Goal: Check status: Check status

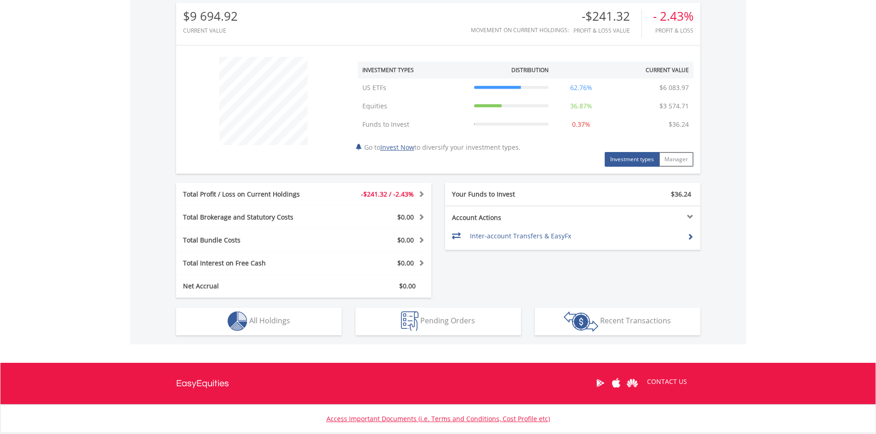
scroll to position [322, 0]
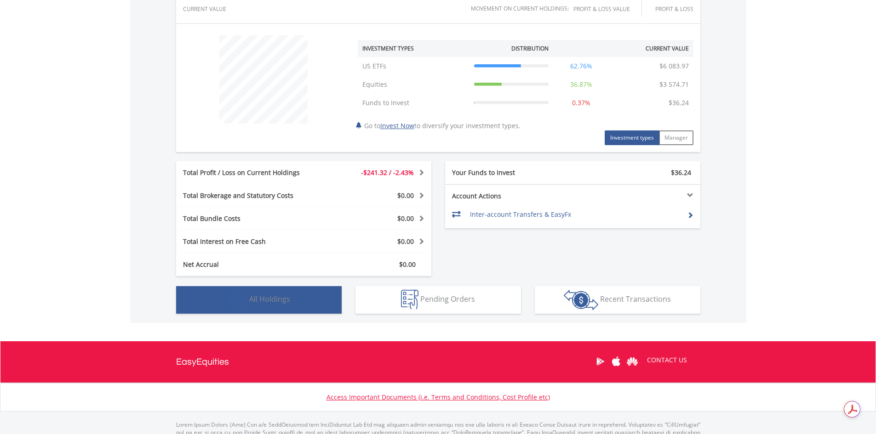
click at [285, 301] on span "All Holdings" at bounding box center [269, 299] width 41 height 10
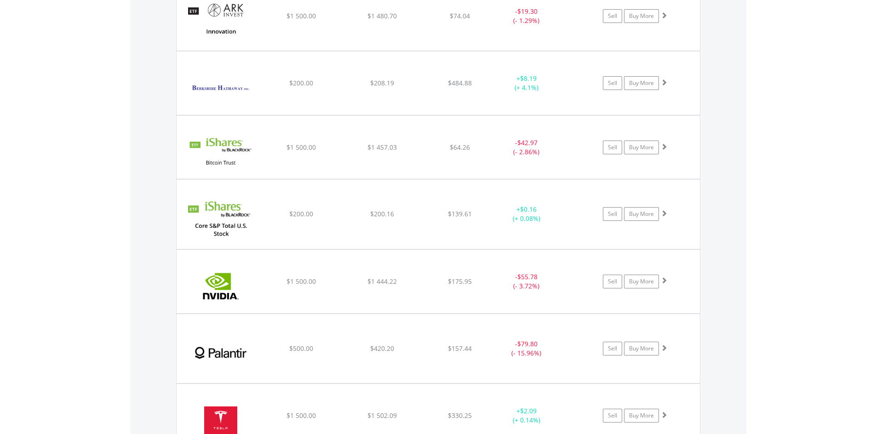
scroll to position [822, 0]
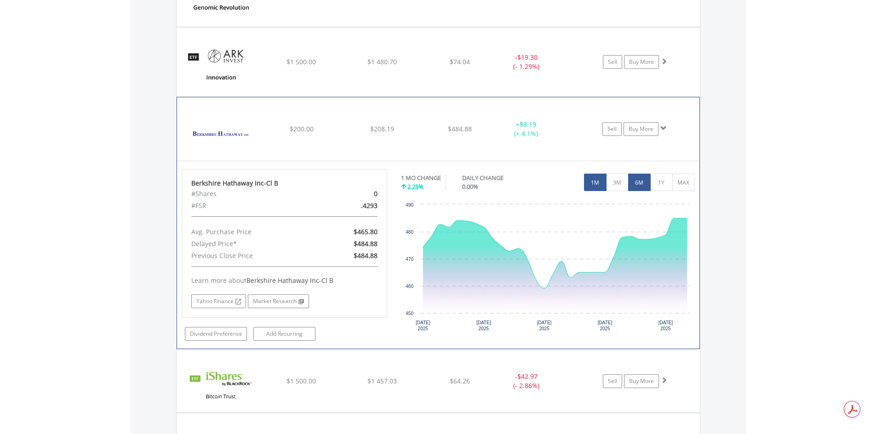
click at [640, 188] on button "6M" at bounding box center [639, 182] width 23 height 17
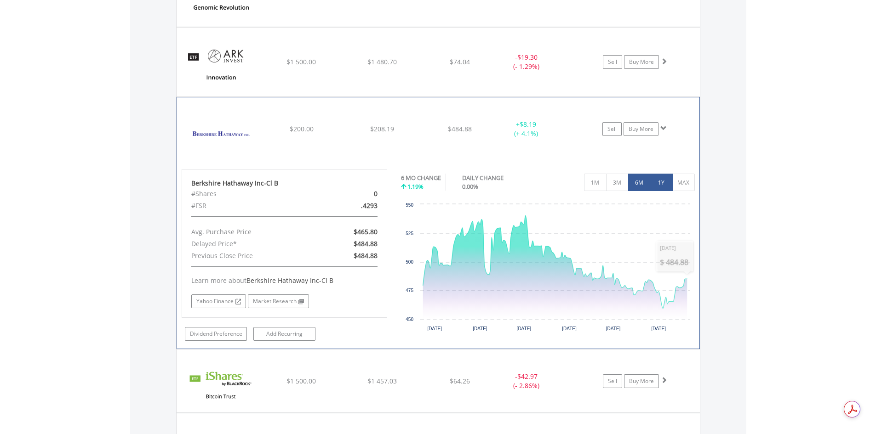
click at [660, 185] on button "1Y" at bounding box center [661, 182] width 23 height 17
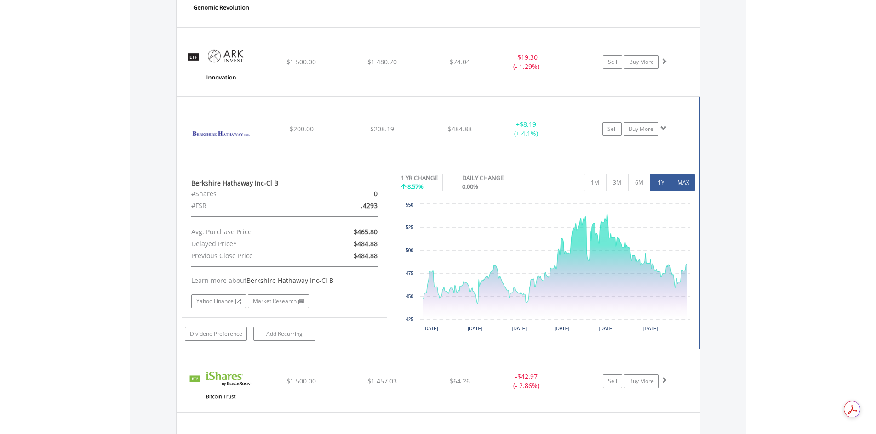
click at [685, 185] on button "MAX" at bounding box center [683, 182] width 23 height 17
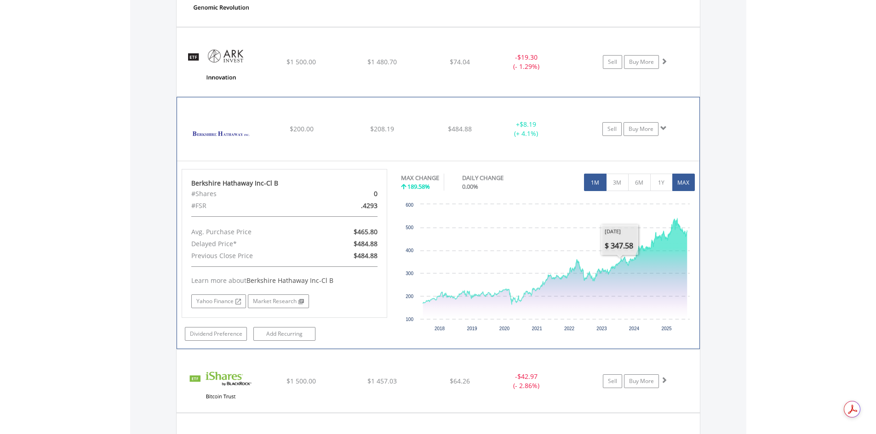
click at [593, 186] on button "1M" at bounding box center [595, 182] width 23 height 17
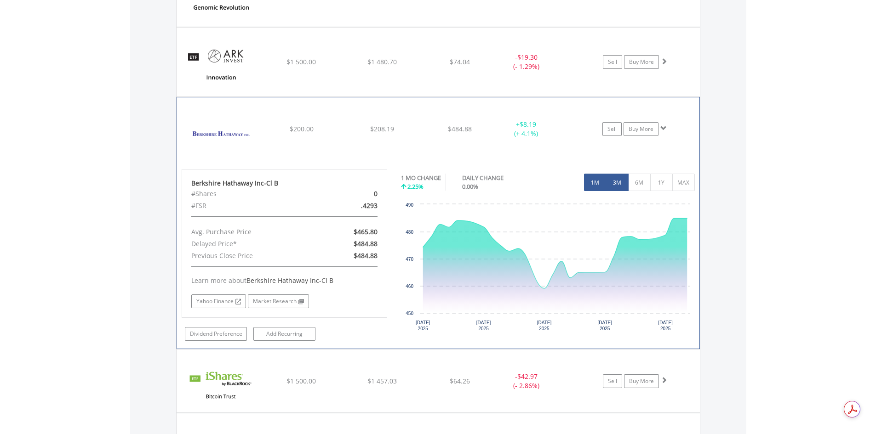
click at [619, 186] on button "3M" at bounding box center [617, 182] width 23 height 17
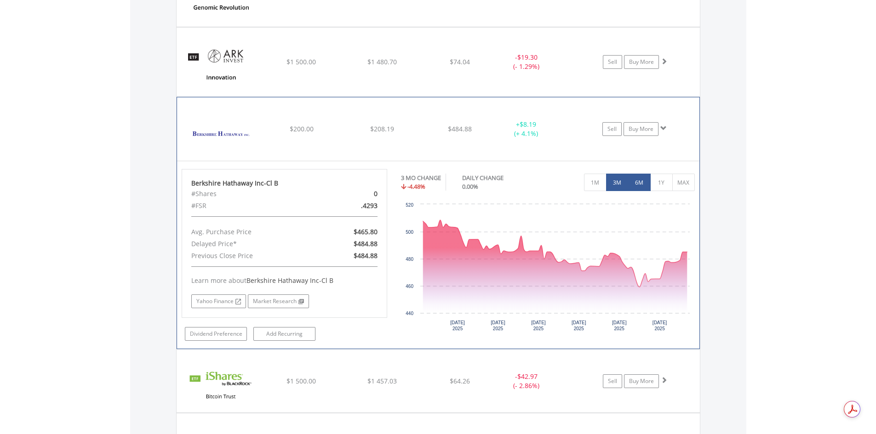
click at [640, 186] on button "6M" at bounding box center [639, 182] width 23 height 17
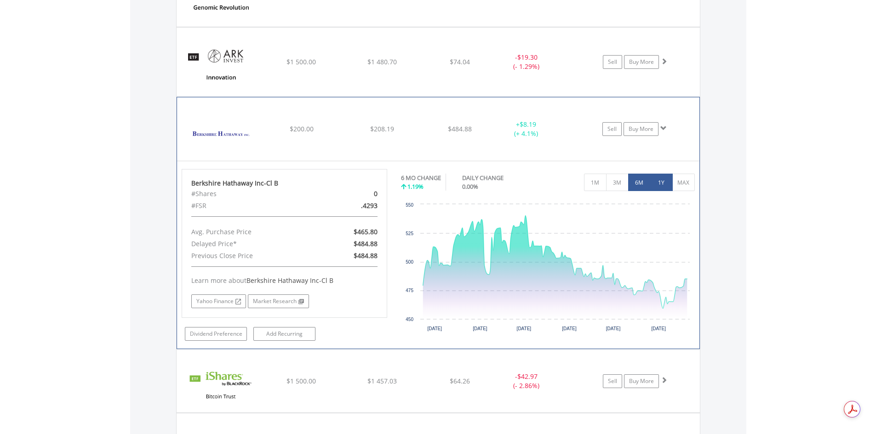
click at [659, 186] on button "1Y" at bounding box center [661, 182] width 23 height 17
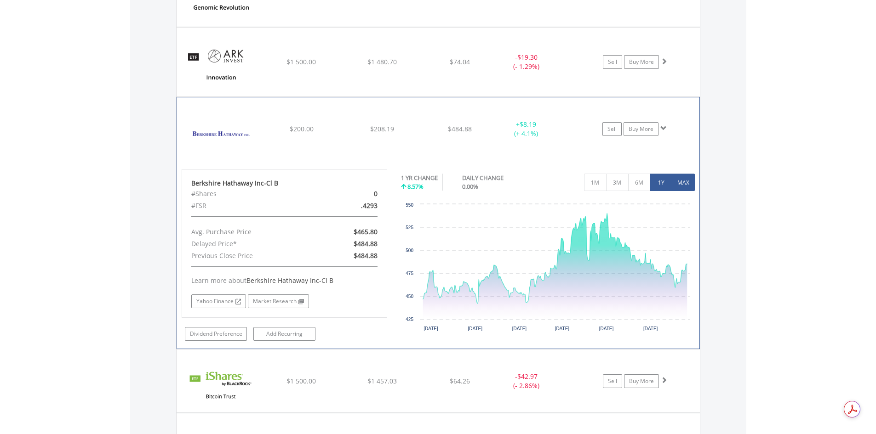
click at [683, 186] on button "MAX" at bounding box center [683, 182] width 23 height 17
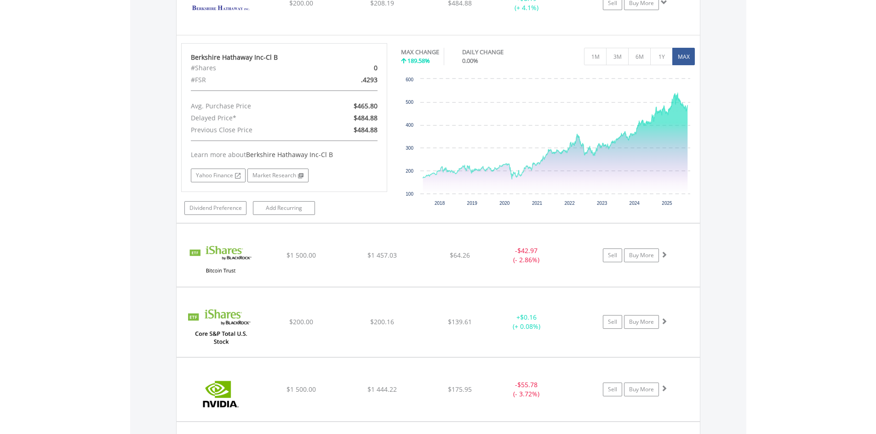
scroll to position [959, 0]
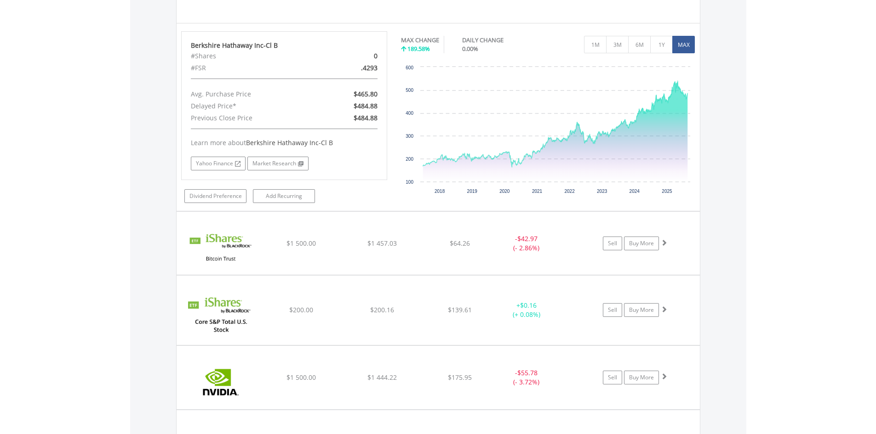
click at [725, 162] on div "Value View Share View DIY Shares HOLDING PURCHASE VALUE CURRENT VALUE CURRENT P…" at bounding box center [438, 125] width 616 height 878
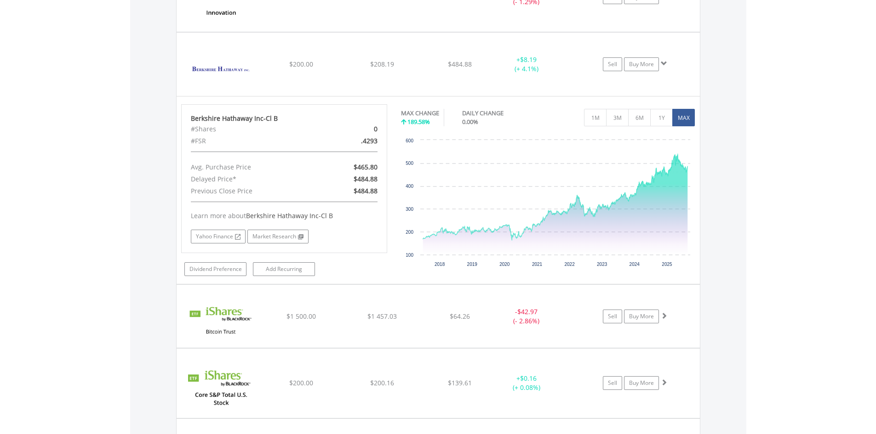
scroll to position [868, 0]
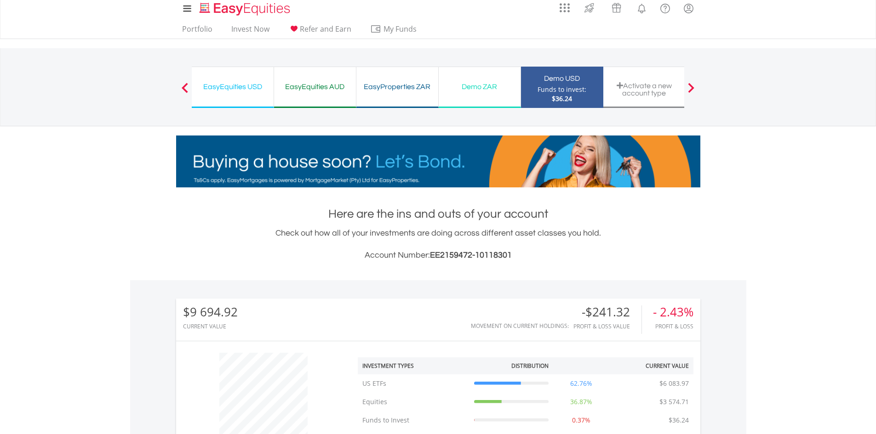
scroll to position [0, 0]
